Goal: Task Accomplishment & Management: Use online tool/utility

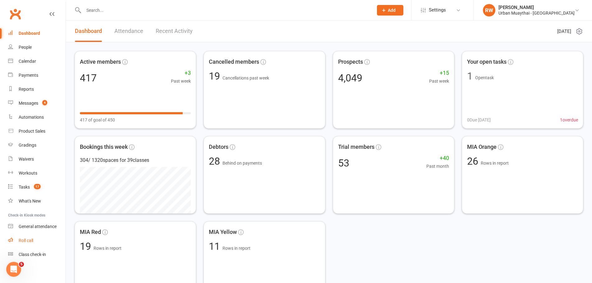
click at [19, 235] on link "Roll call" at bounding box center [36, 241] width 57 height 14
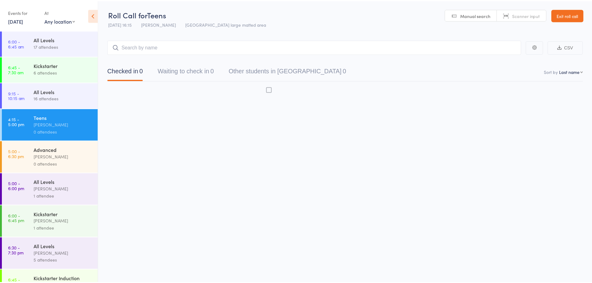
scroll to position [74, 0]
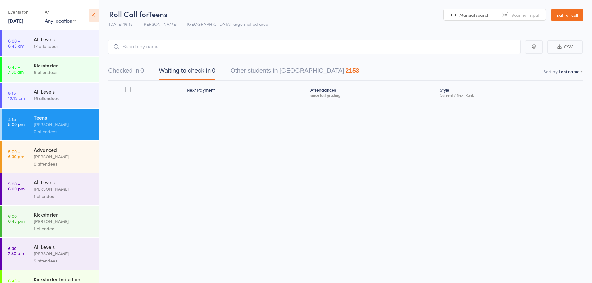
click at [23, 21] on link "15 Oct, 2025" at bounding box center [15, 20] width 15 height 7
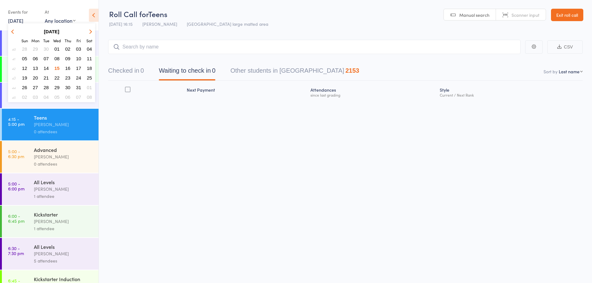
click at [45, 64] on td "14" at bounding box center [46, 68] width 10 height 9
click at [46, 69] on span "14" at bounding box center [45, 68] width 5 height 5
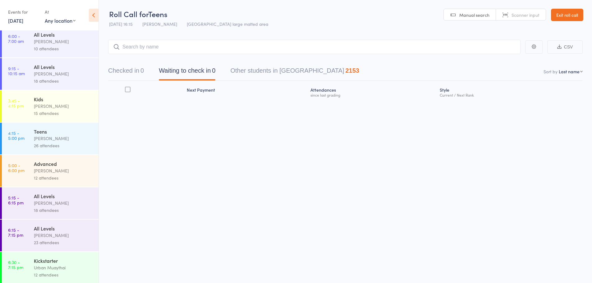
scroll to position [6, 0]
click at [67, 221] on div "All Levels Mitch Jackson 23 attendees" at bounding box center [66, 234] width 65 height 32
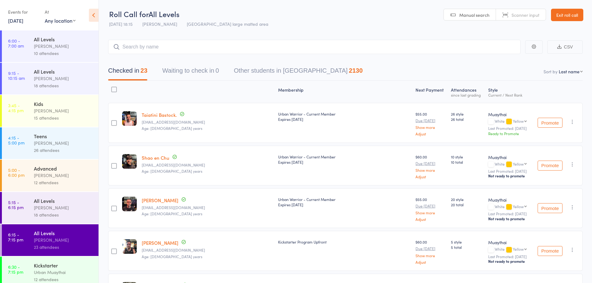
click at [40, 200] on div "All Levels" at bounding box center [63, 200] width 59 height 7
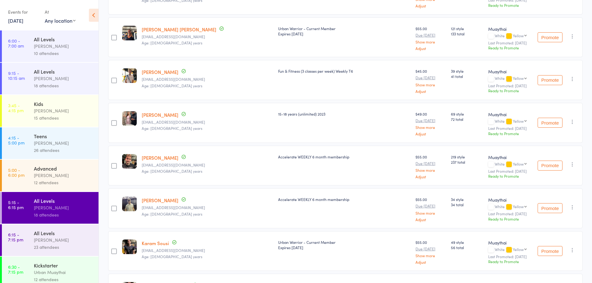
scroll to position [614, 0]
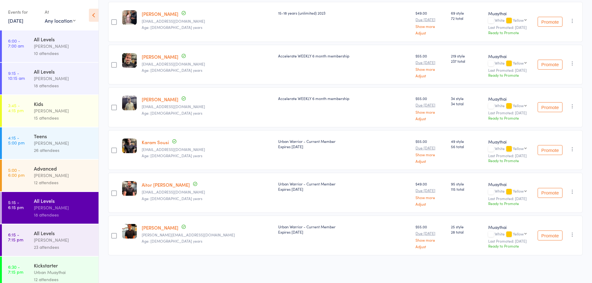
click at [23, 23] on link "14 Oct, 2025" at bounding box center [15, 20] width 15 height 7
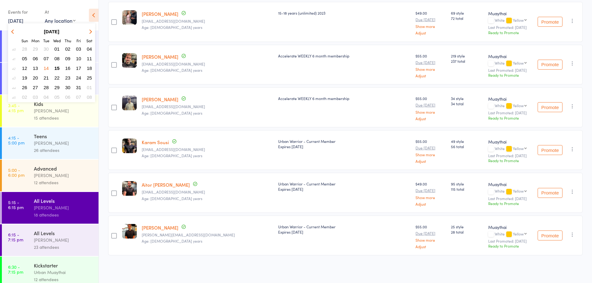
click at [38, 66] on button "13" at bounding box center [36, 68] width 10 height 8
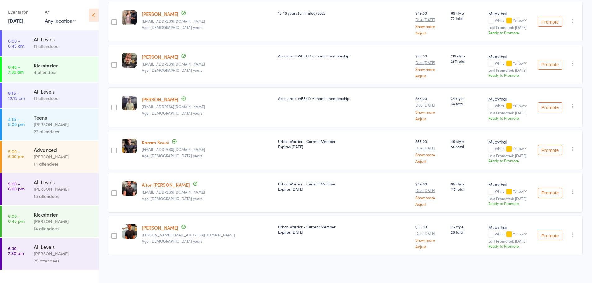
click at [69, 179] on div "All Levels" at bounding box center [63, 182] width 59 height 7
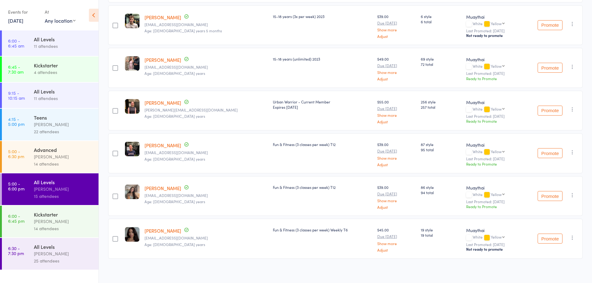
scroll to position [486, 0]
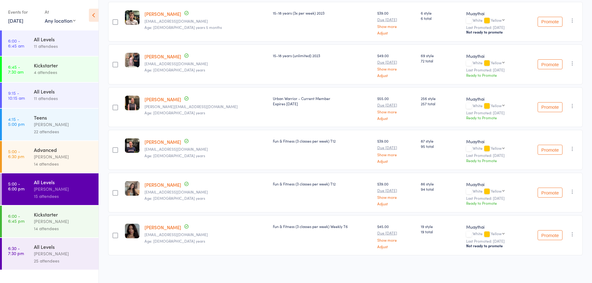
click at [57, 246] on div "All Levels" at bounding box center [63, 246] width 59 height 7
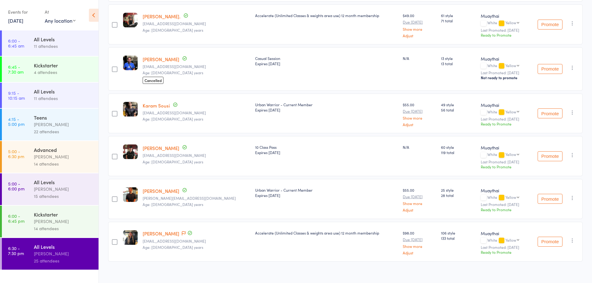
scroll to position [831, 0]
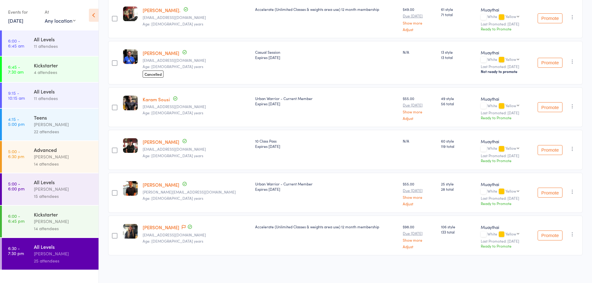
click at [23, 23] on link "13 Oct, 2025" at bounding box center [15, 20] width 15 height 7
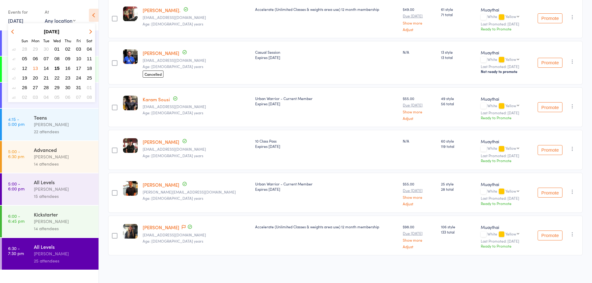
click at [46, 70] on span "14" at bounding box center [45, 68] width 5 height 5
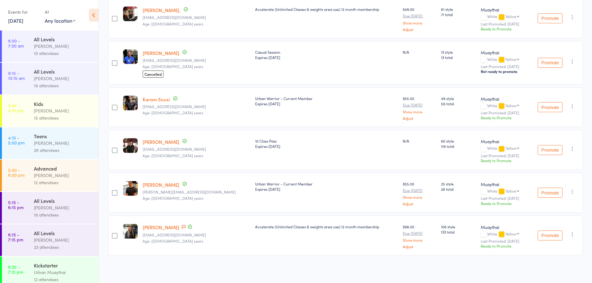
click at [58, 235] on div "All Levels" at bounding box center [63, 233] width 59 height 7
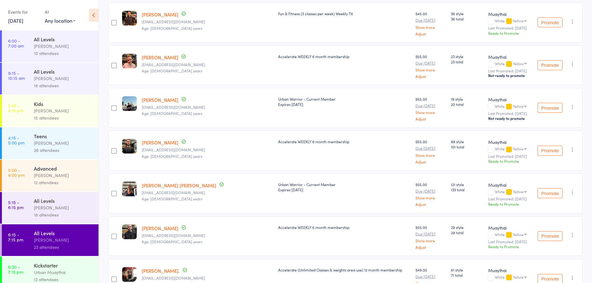
scroll to position [622, 0]
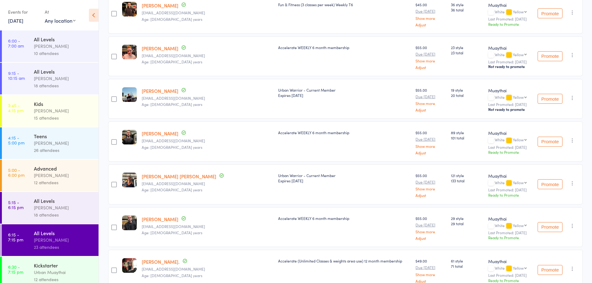
click at [18, 21] on link "14 Oct, 2025" at bounding box center [15, 20] width 15 height 7
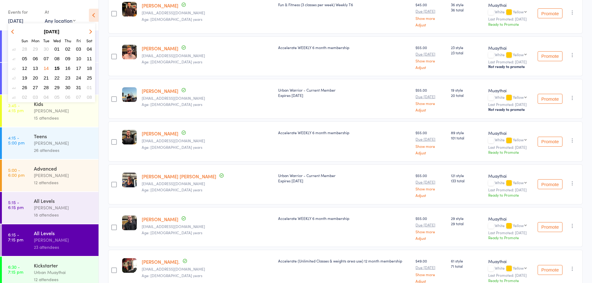
click at [48, 55] on button "07" at bounding box center [46, 58] width 10 height 8
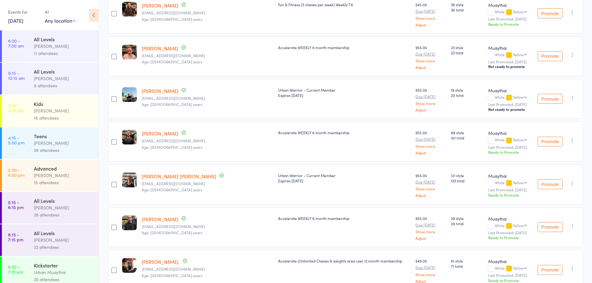
click at [49, 247] on div "22 attendees" at bounding box center [63, 247] width 59 height 7
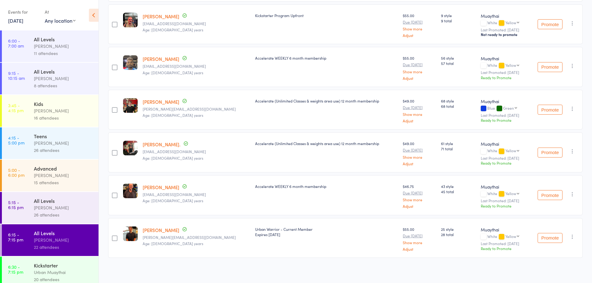
scroll to position [784, 0]
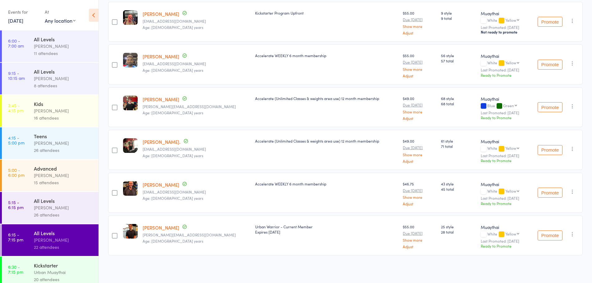
click at [81, 212] on div "26 attendees" at bounding box center [63, 214] width 59 height 7
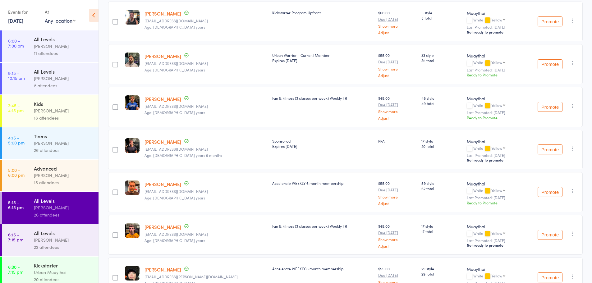
scroll to position [311, 0]
